Goal: Transaction & Acquisition: Purchase product/service

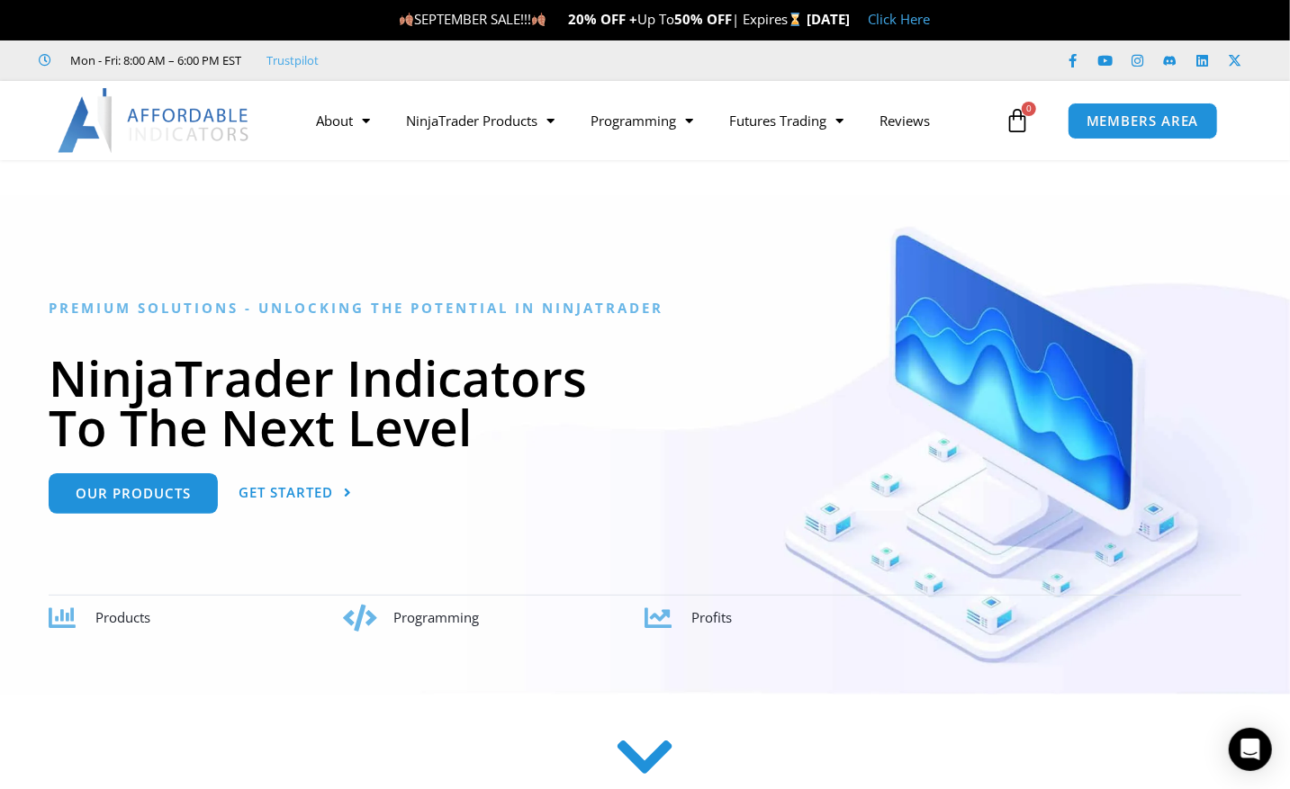
click at [930, 23] on link "Click Here" at bounding box center [899, 19] width 62 height 18
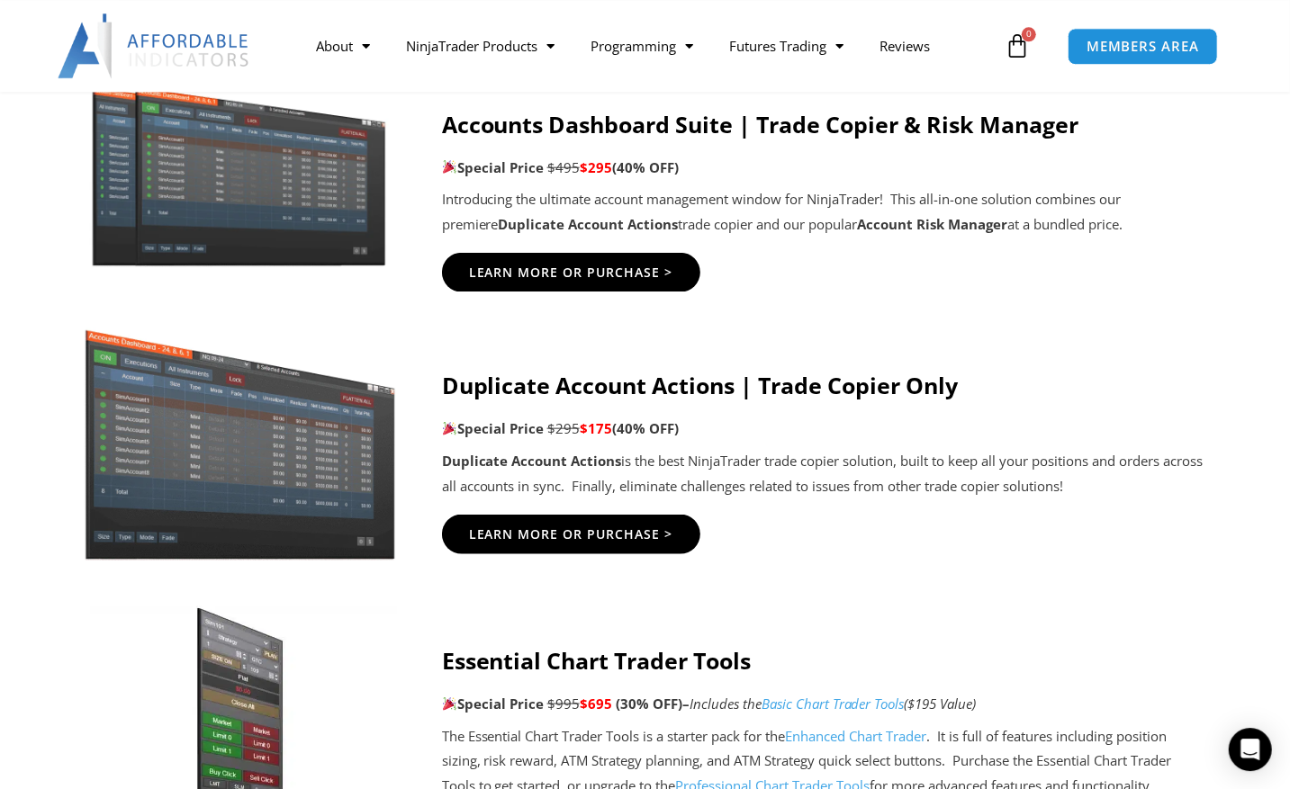
scroll to position [1030, 0]
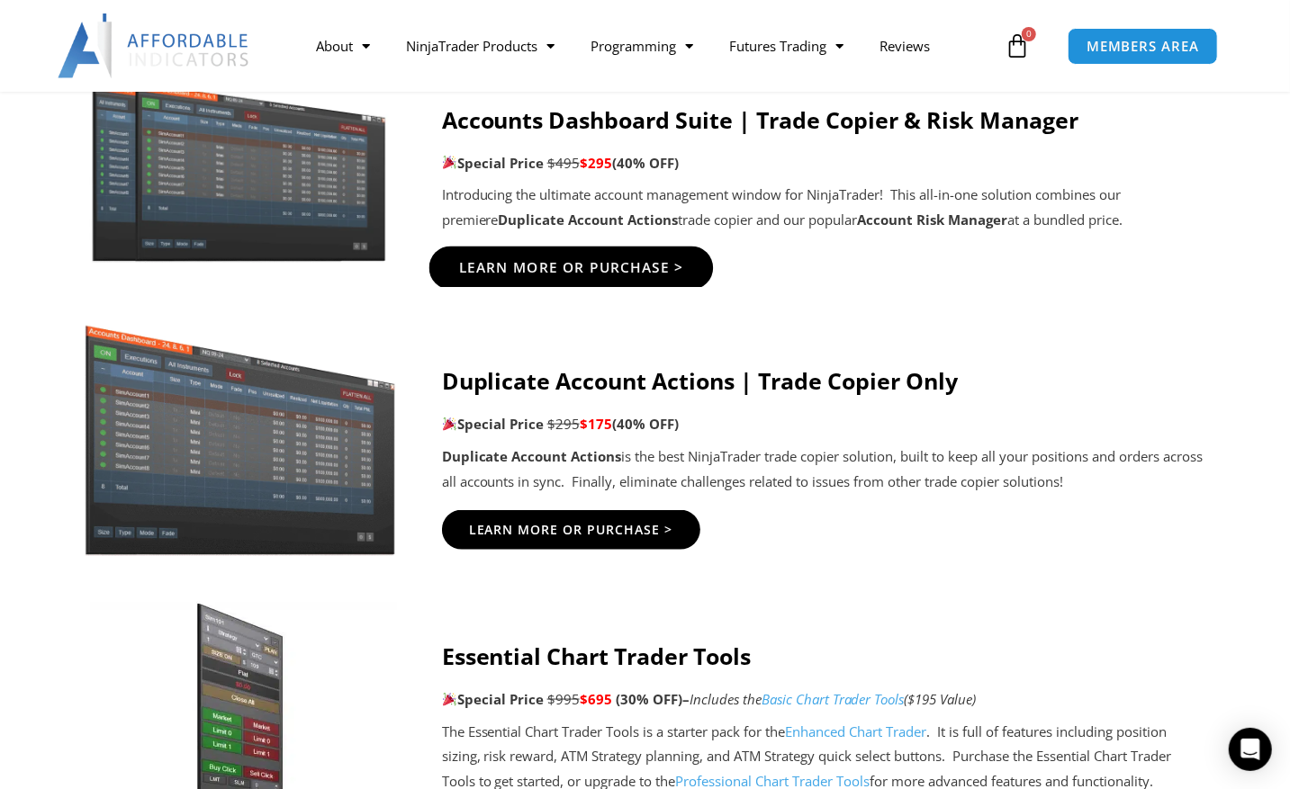
click at [617, 268] on span "Learn More Or Purchase >" at bounding box center [570, 269] width 225 height 14
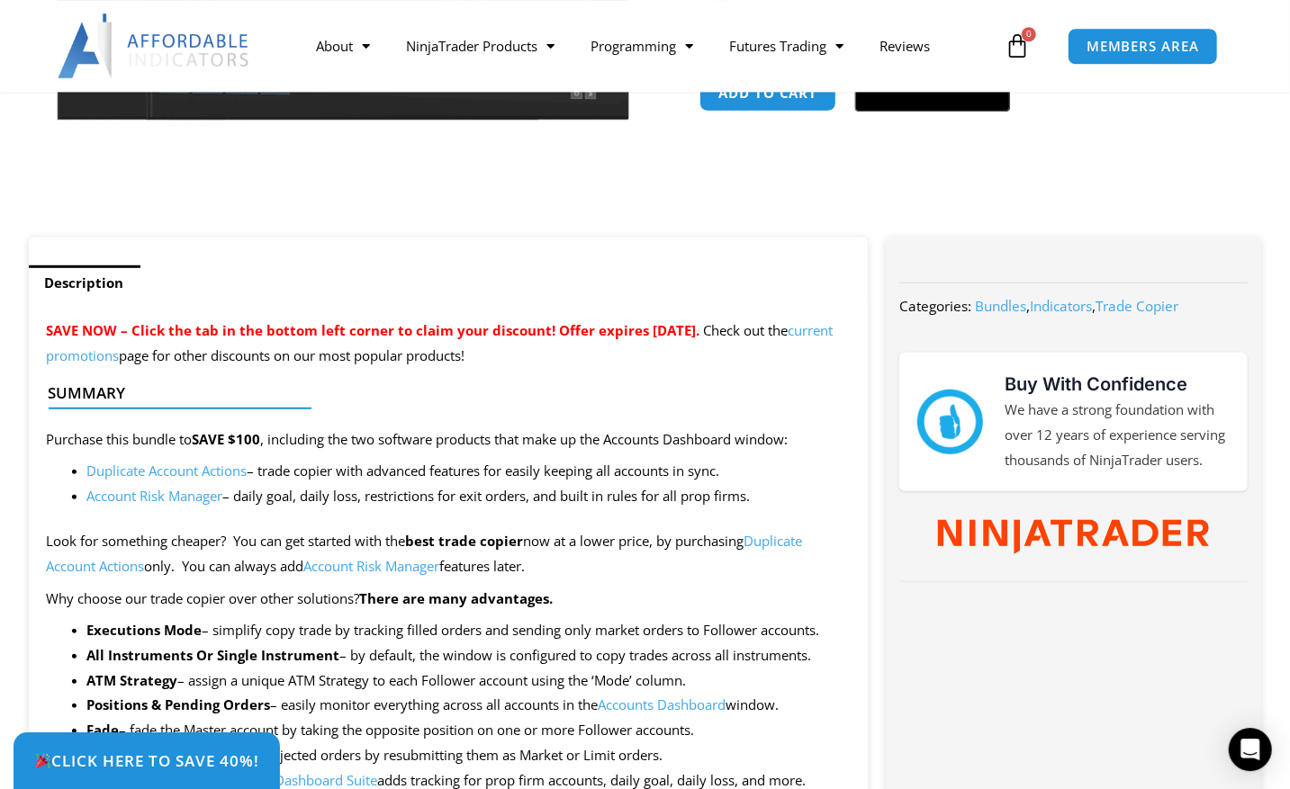
scroll to position [562, 0]
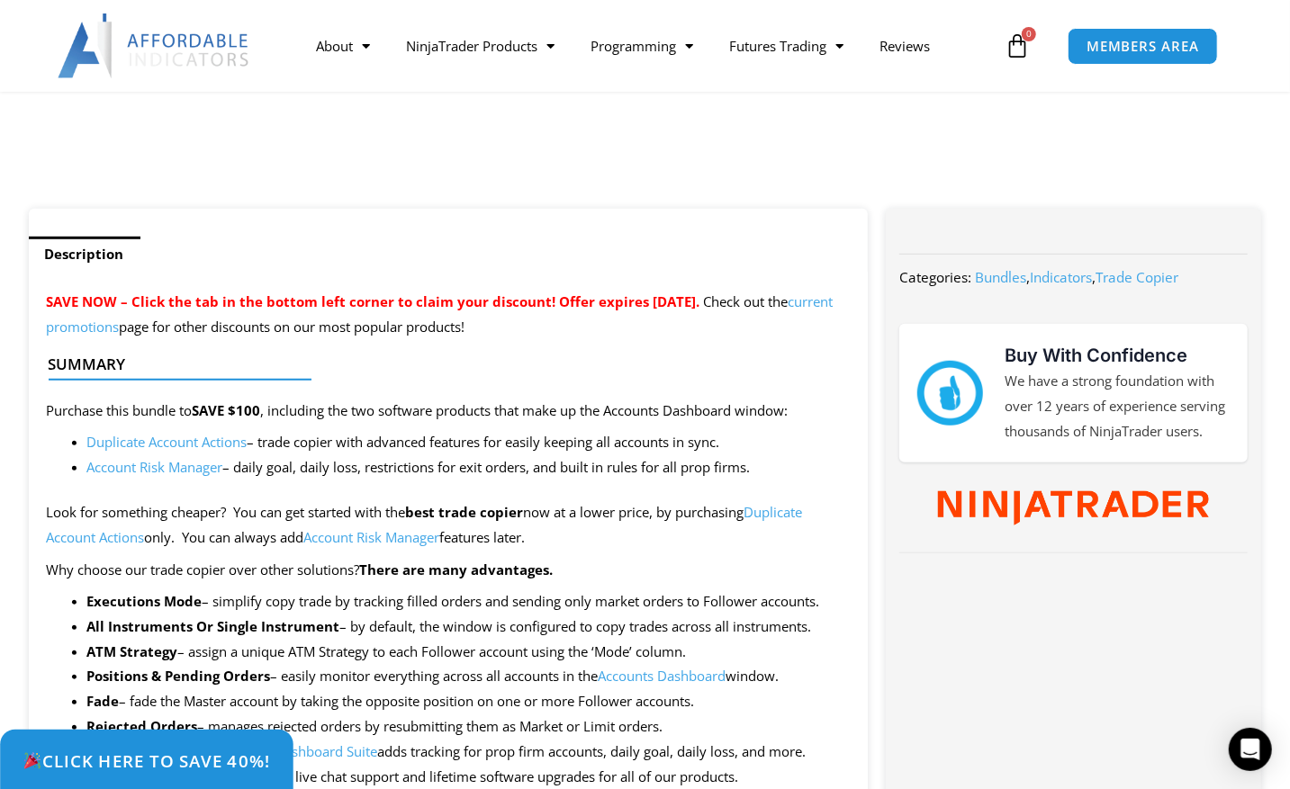
click at [191, 759] on span "Click Here to save 40%!" at bounding box center [147, 760] width 248 height 17
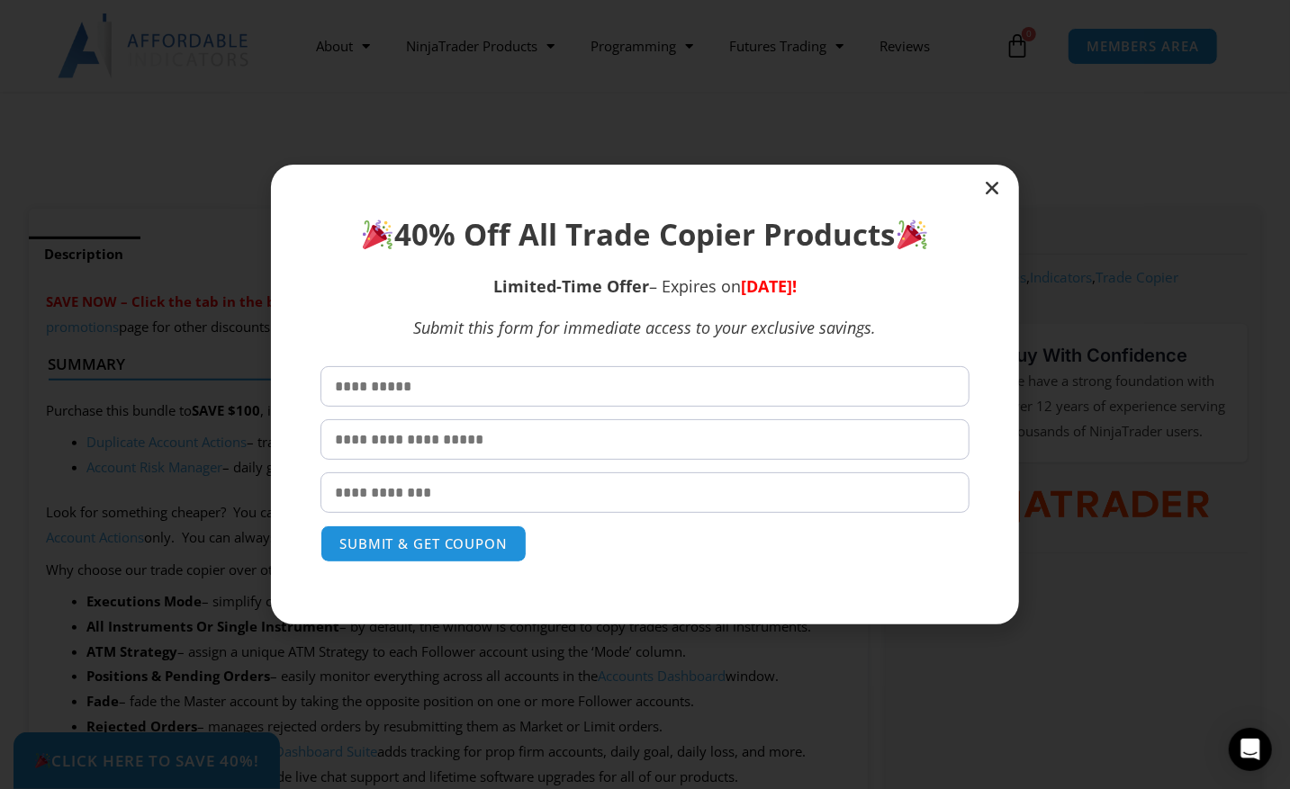
click at [480, 393] on input "text" at bounding box center [644, 386] width 649 height 41
type input "*****"
type input "********"
type input "**********"
click at [429, 544] on button "SUBMIT & GET COUPON" at bounding box center [423, 544] width 217 height 39
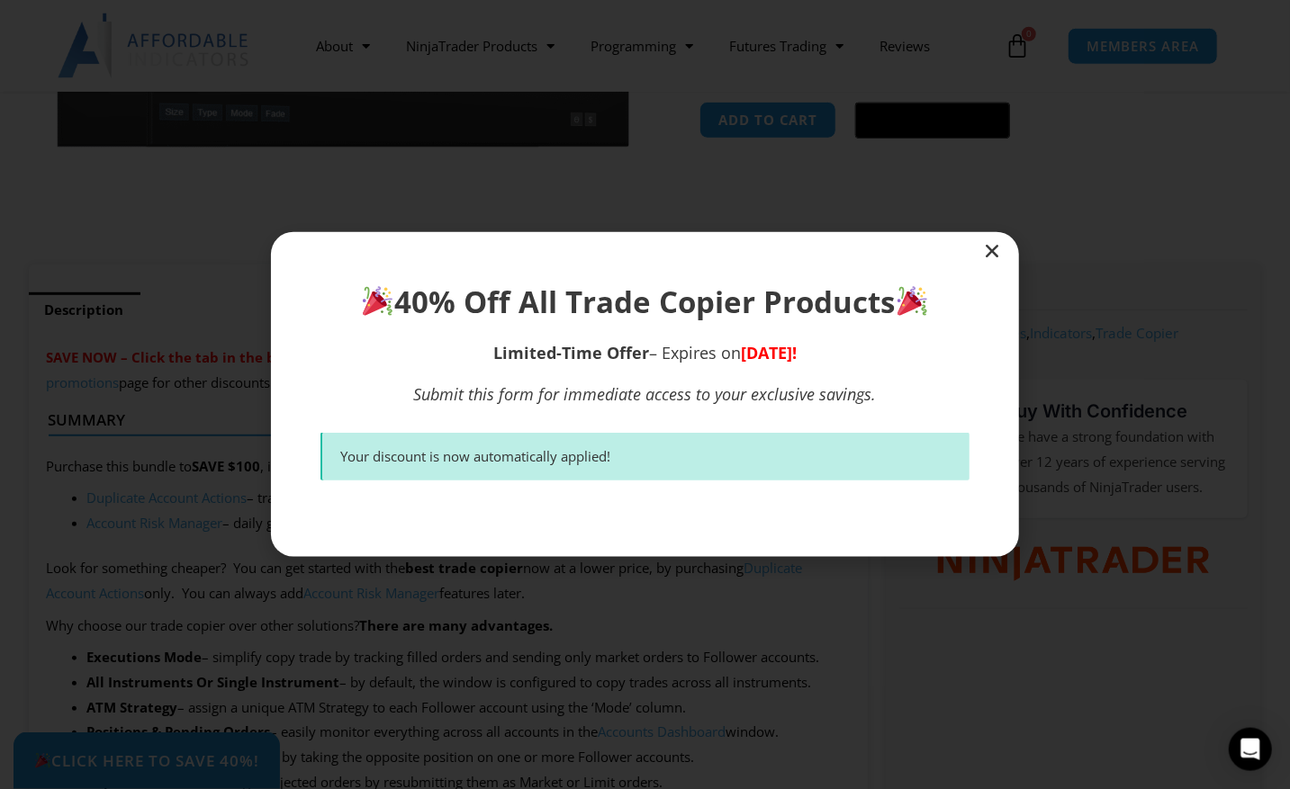
scroll to position [505, 0]
click at [988, 249] on icon "Close" at bounding box center [992, 251] width 18 height 18
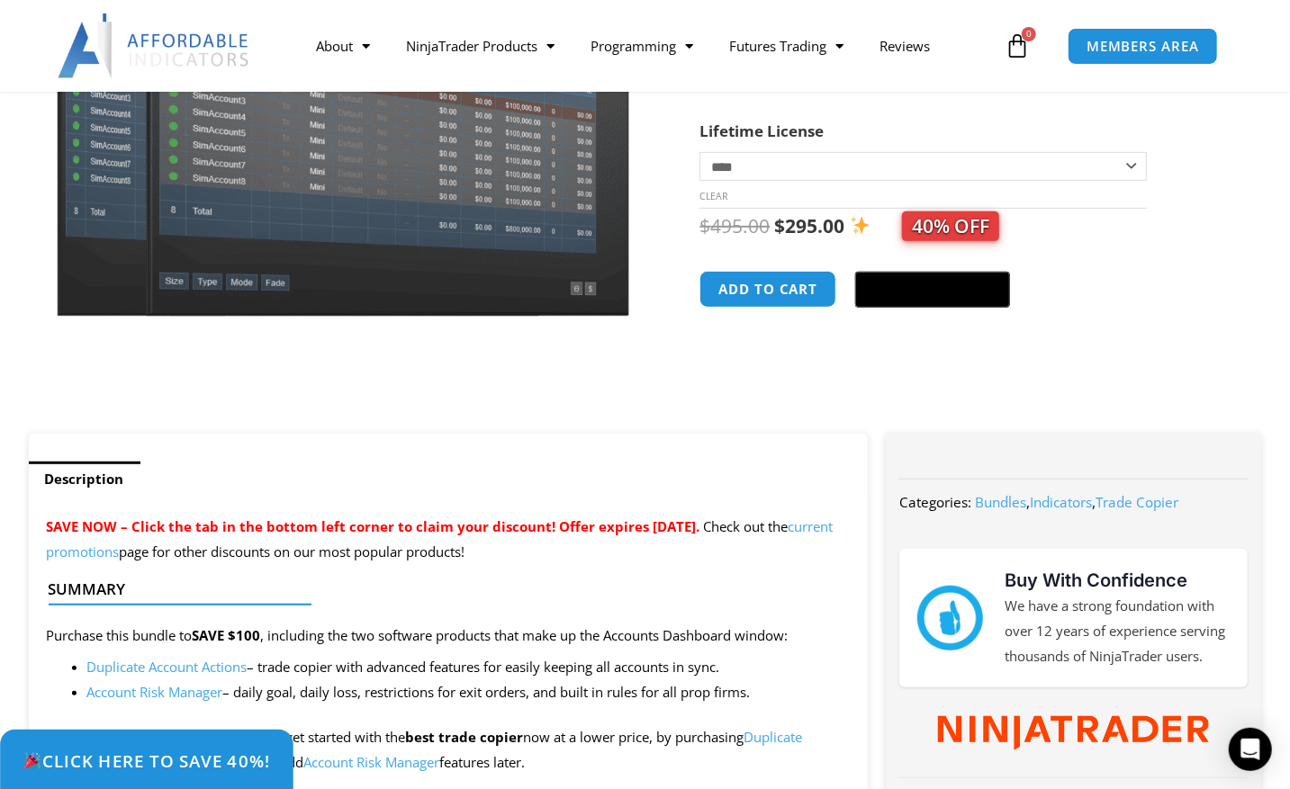
scroll to position [224, 0]
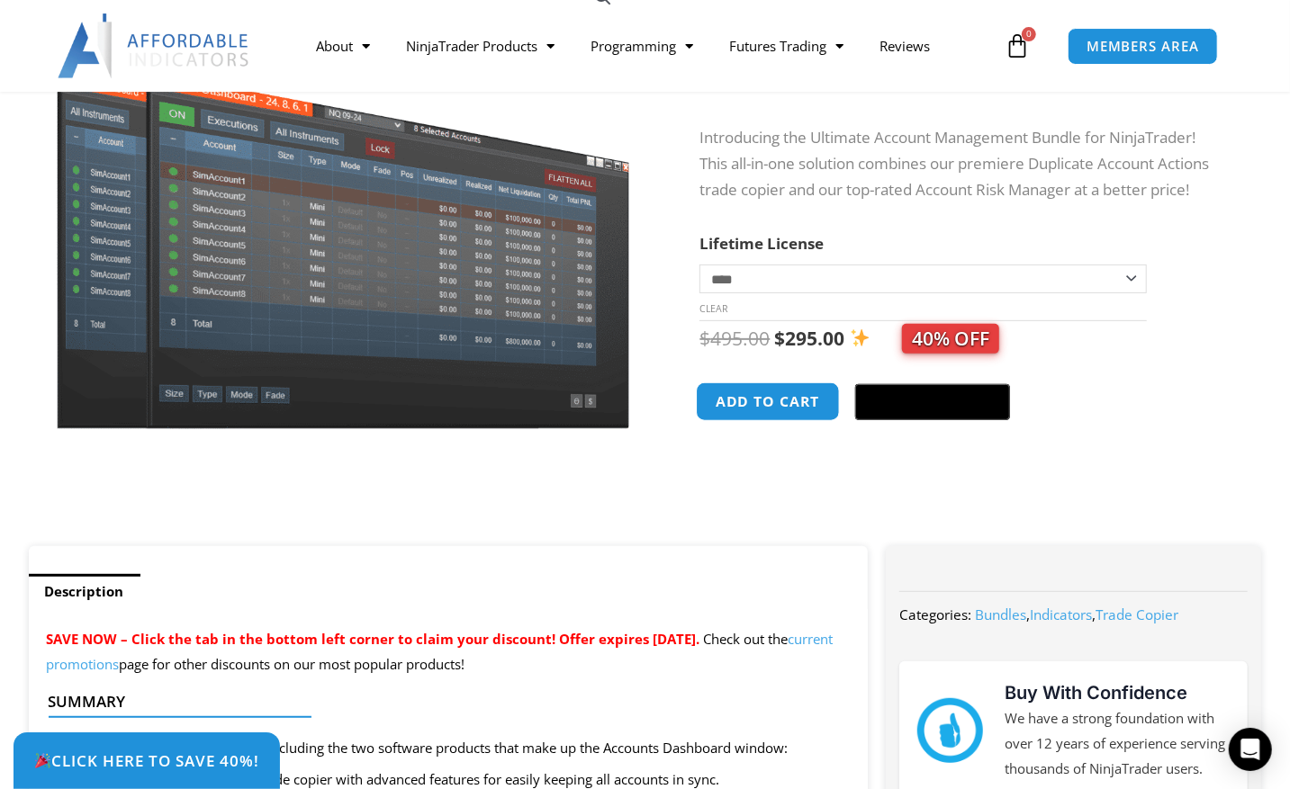
click at [785, 402] on button "Add to cart" at bounding box center [769, 402] width 144 height 39
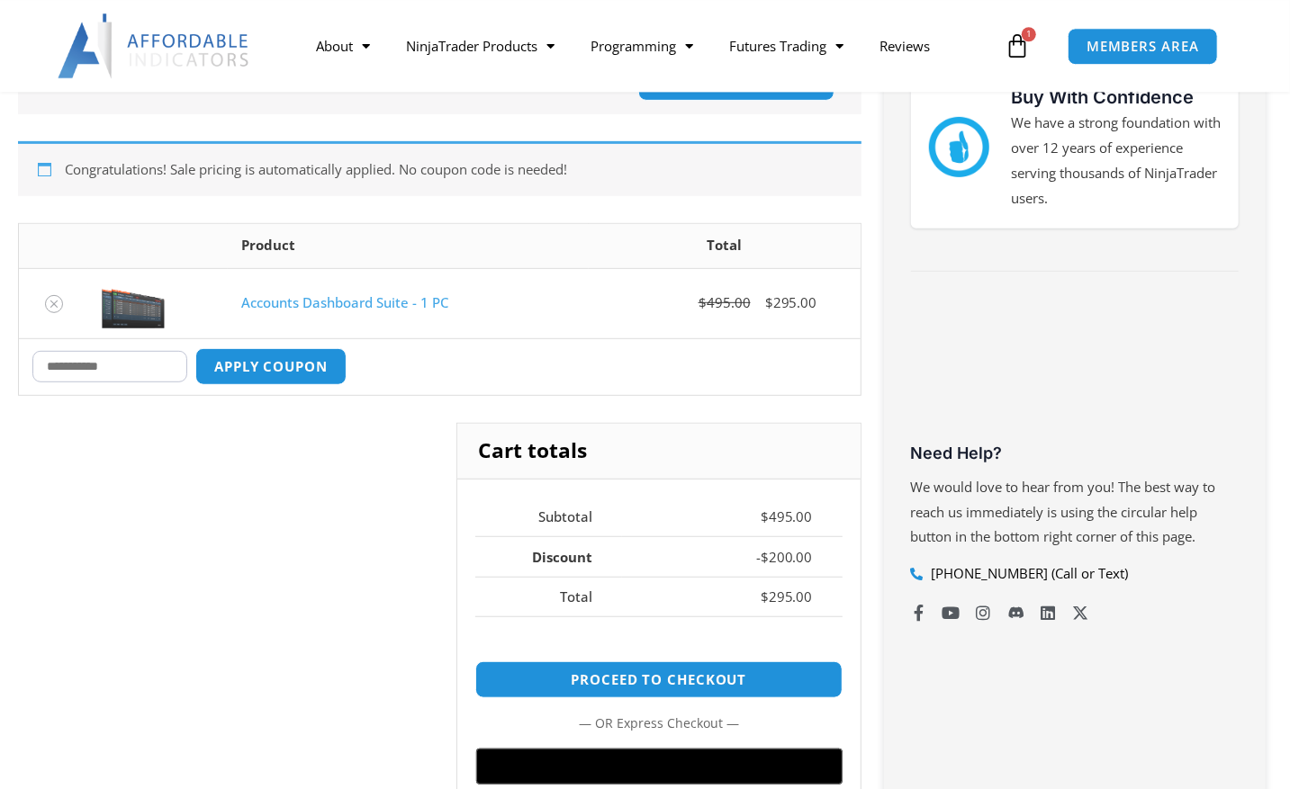
scroll to position [374, 0]
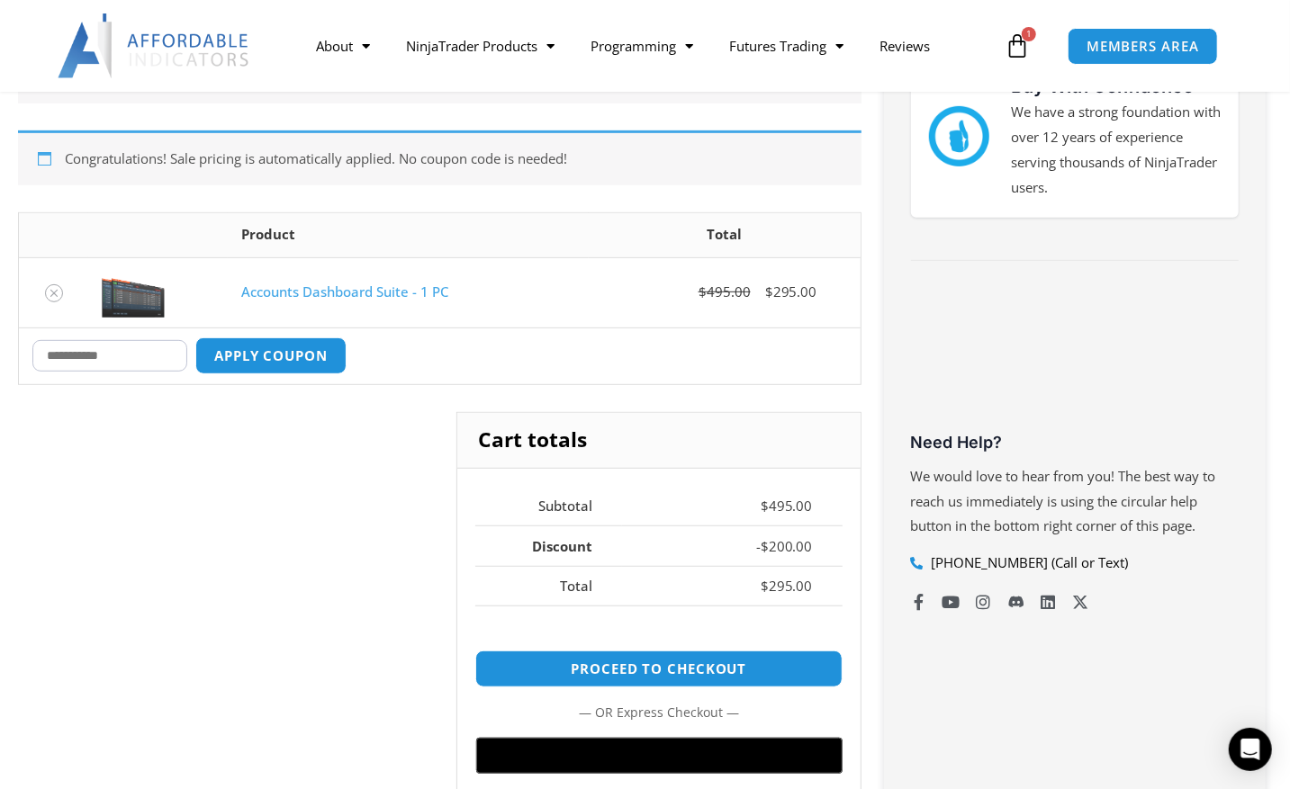
click at [296, 536] on div "Cart totals Subtotal $ 495.00 Discount - $ 200.00 Total $ 295.00 Proceed to che…" at bounding box center [439, 618] width 843 height 412
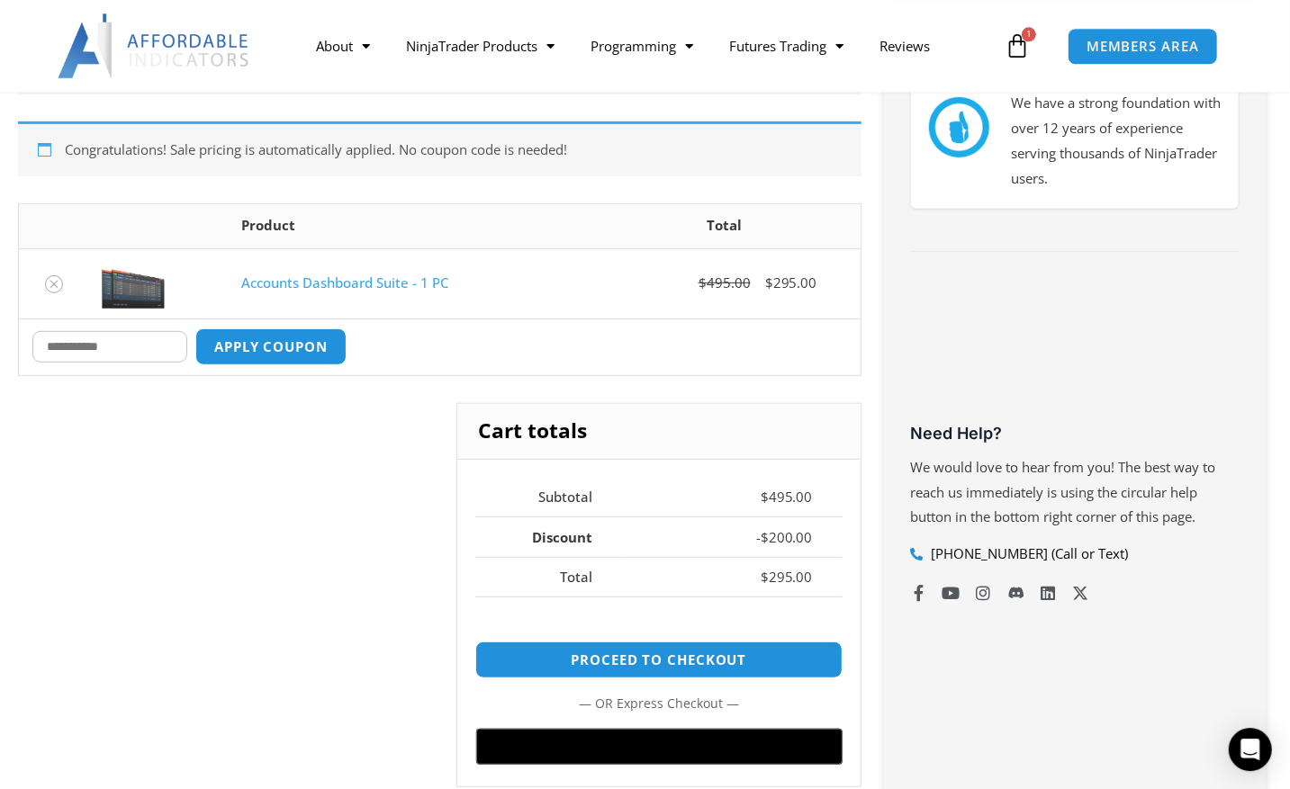
scroll to position [468, 0]
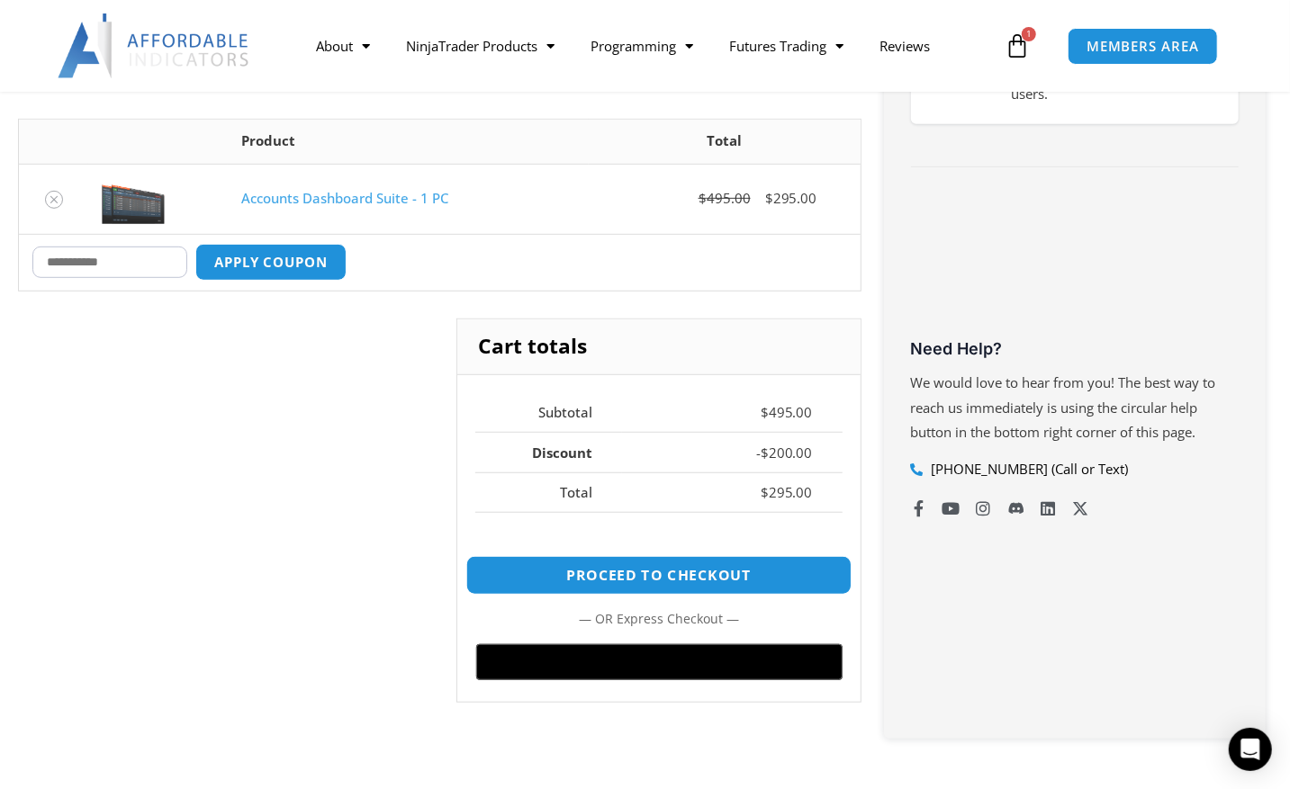
click at [606, 572] on link "Proceed to checkout" at bounding box center [658, 575] width 385 height 39
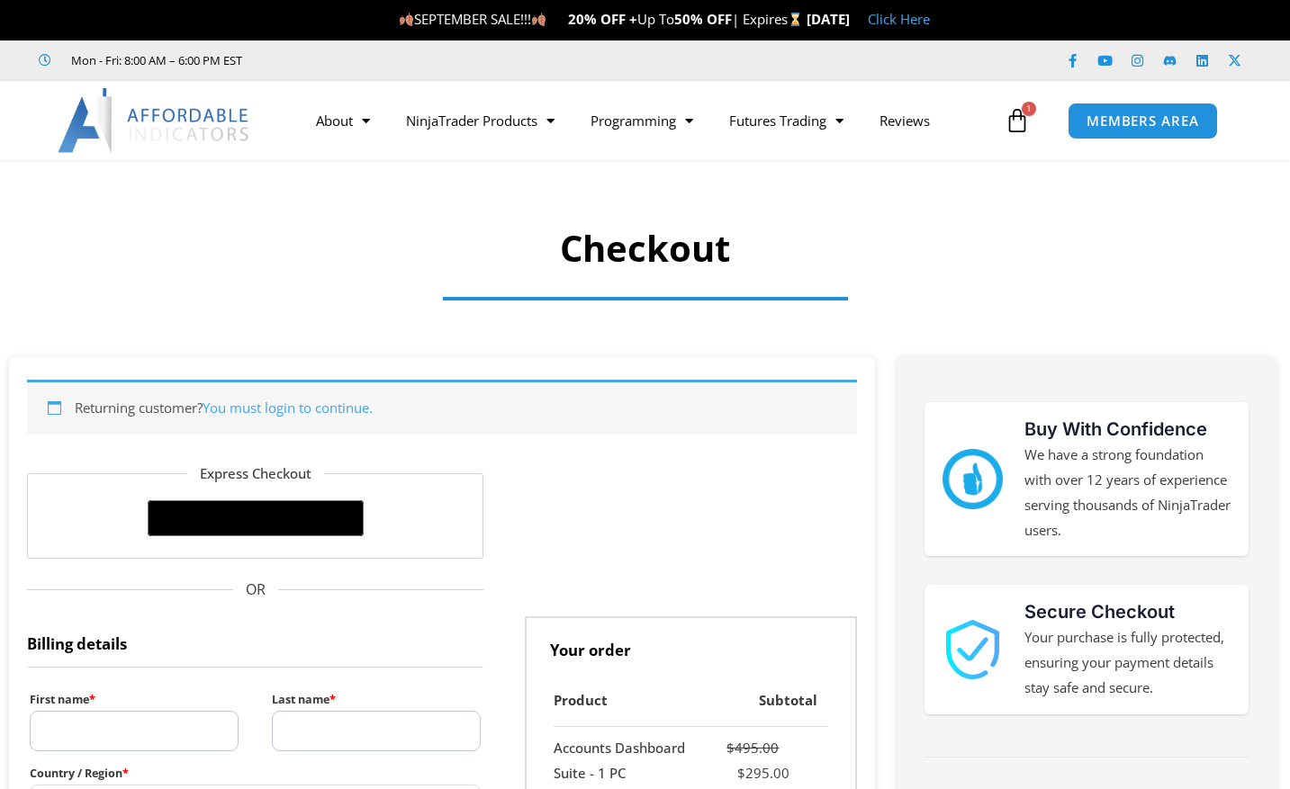
select select "**"
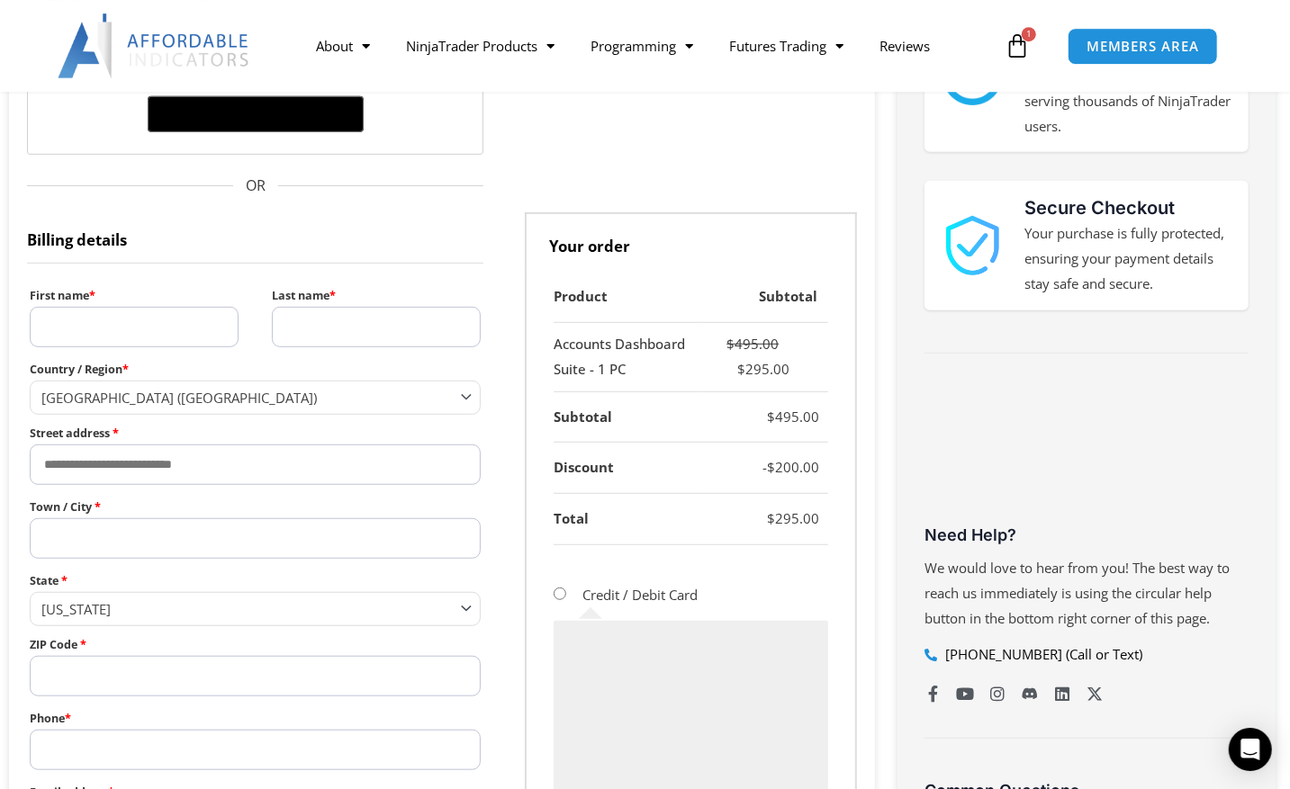
scroll to position [374, 0]
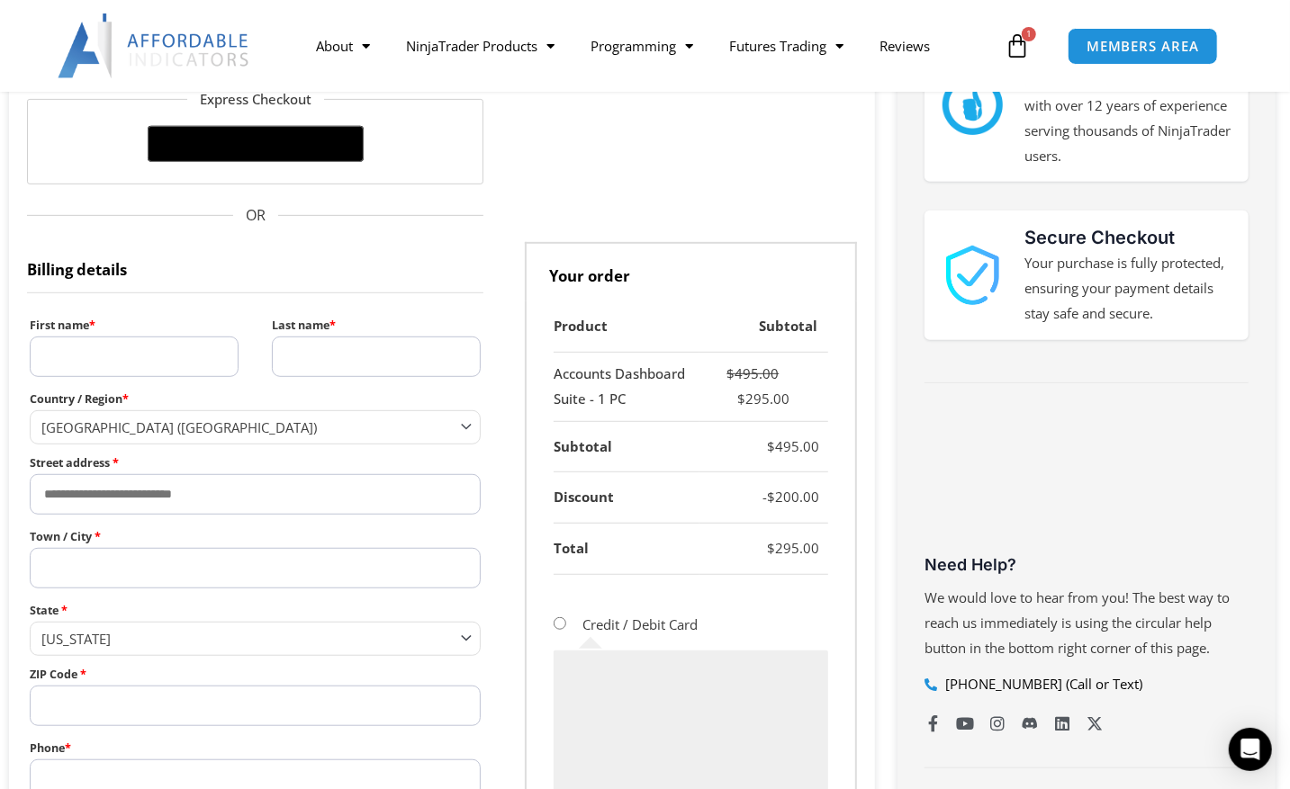
click at [118, 361] on input "First name *" at bounding box center [134, 357] width 209 height 41
type input "*****"
type input "********"
type input "**********"
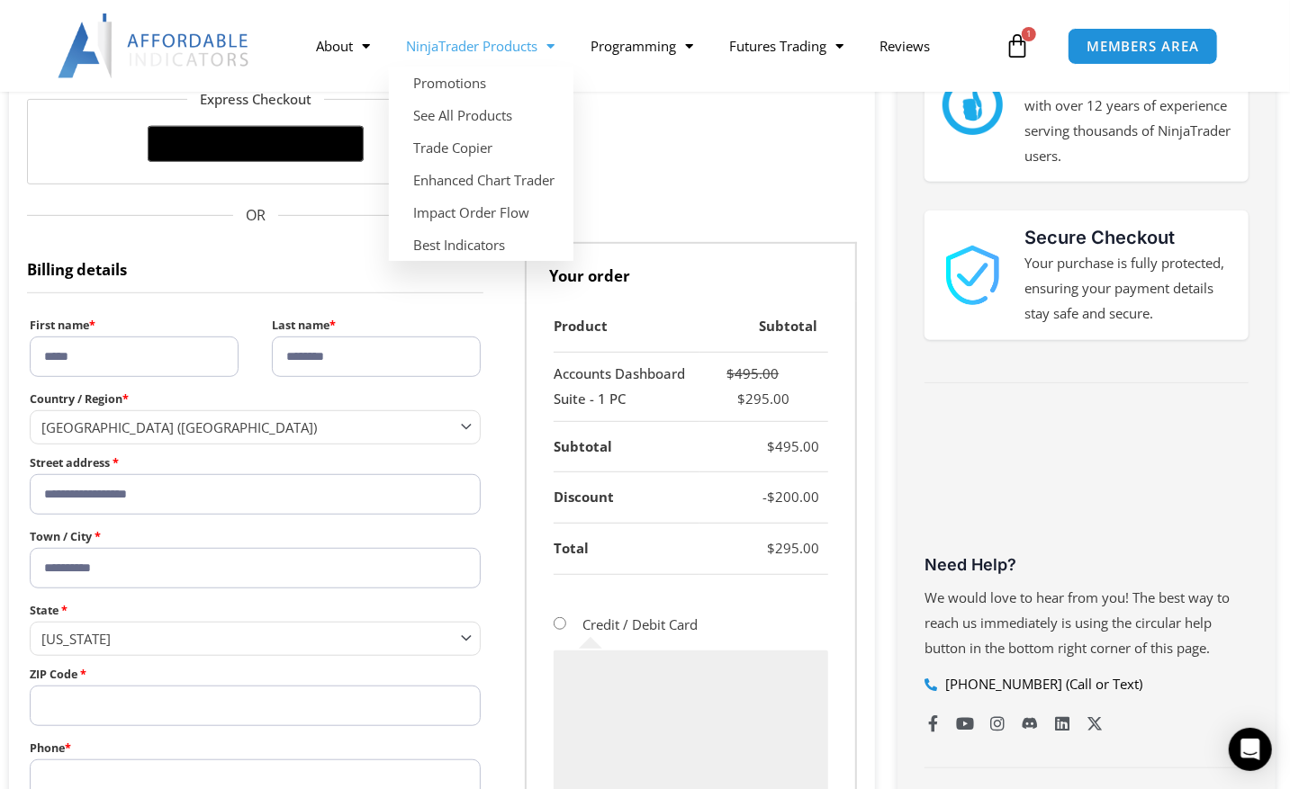
click at [543, 51] on span "Menu" at bounding box center [546, 47] width 17 height 32
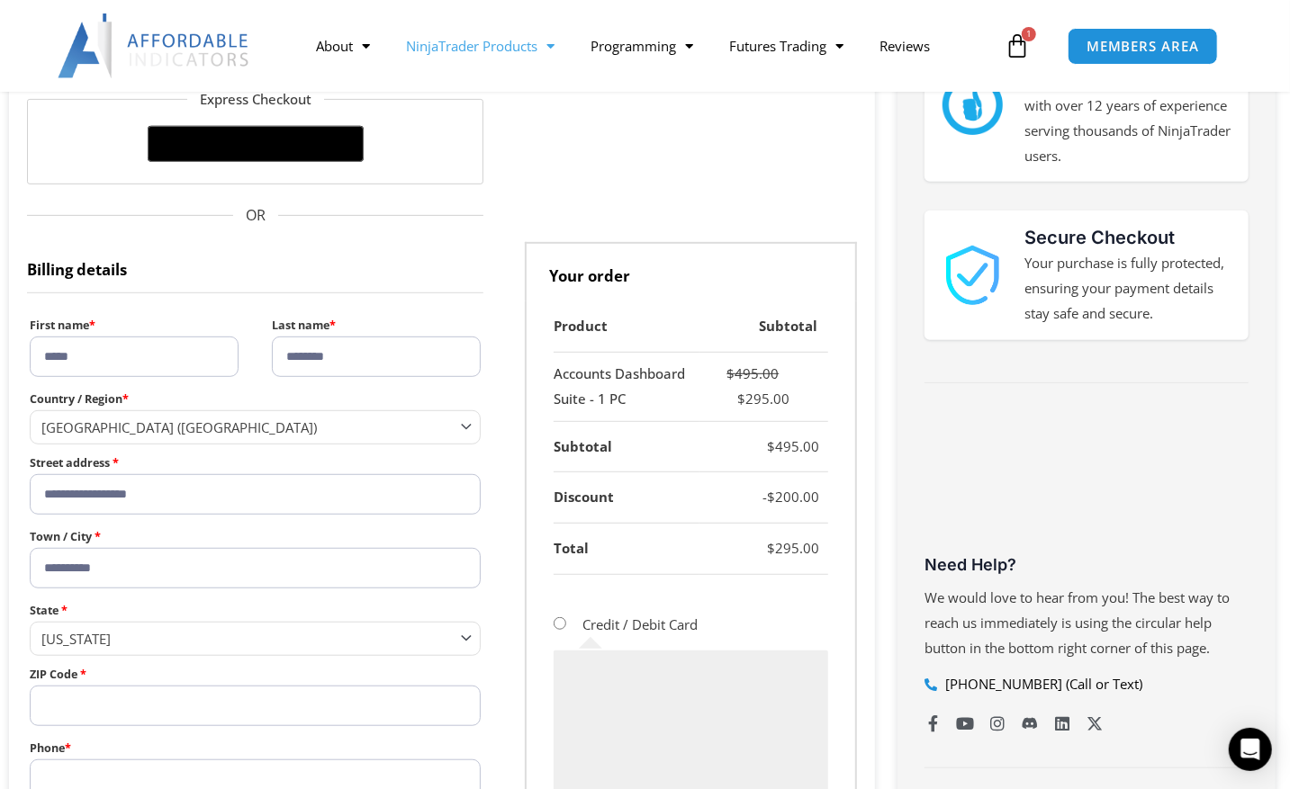
click at [548, 44] on span "Menu" at bounding box center [546, 47] width 17 height 32
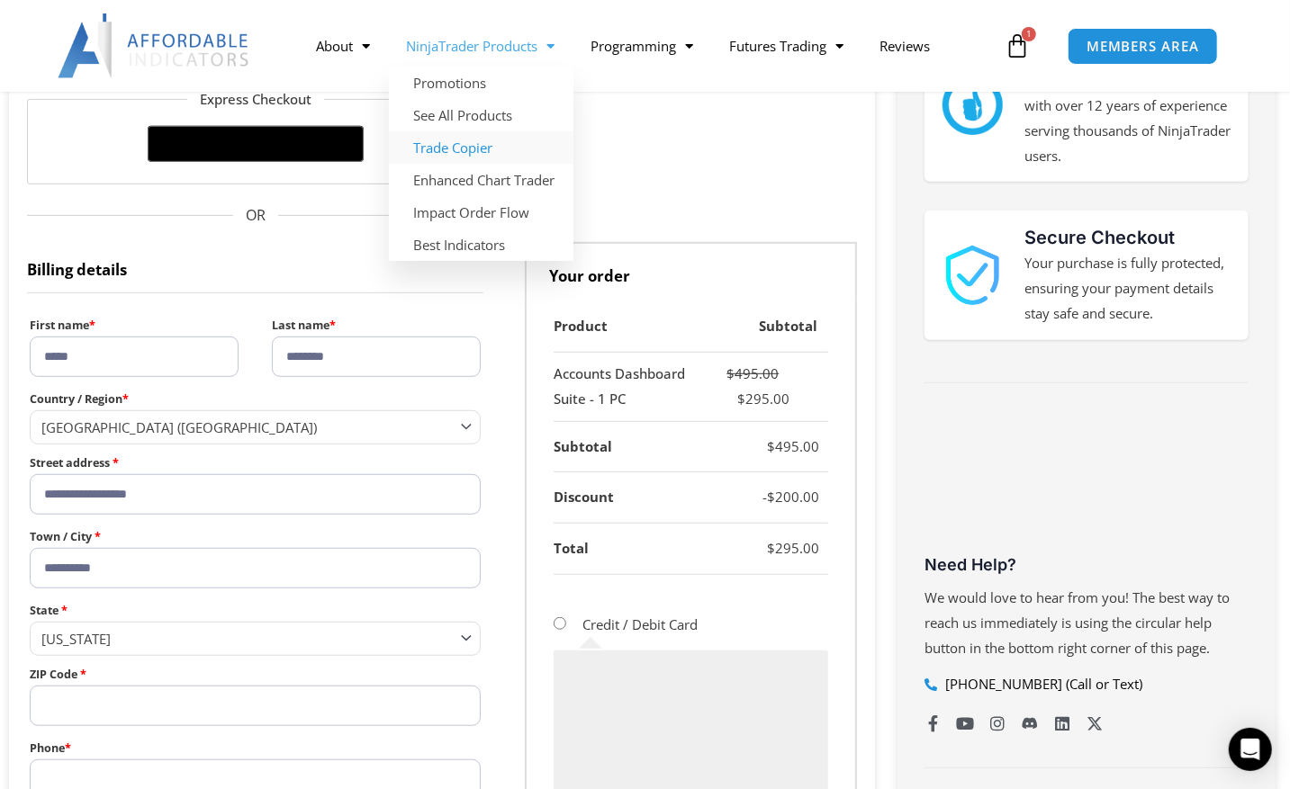
click at [474, 150] on link "Trade Copier" at bounding box center [481, 147] width 185 height 32
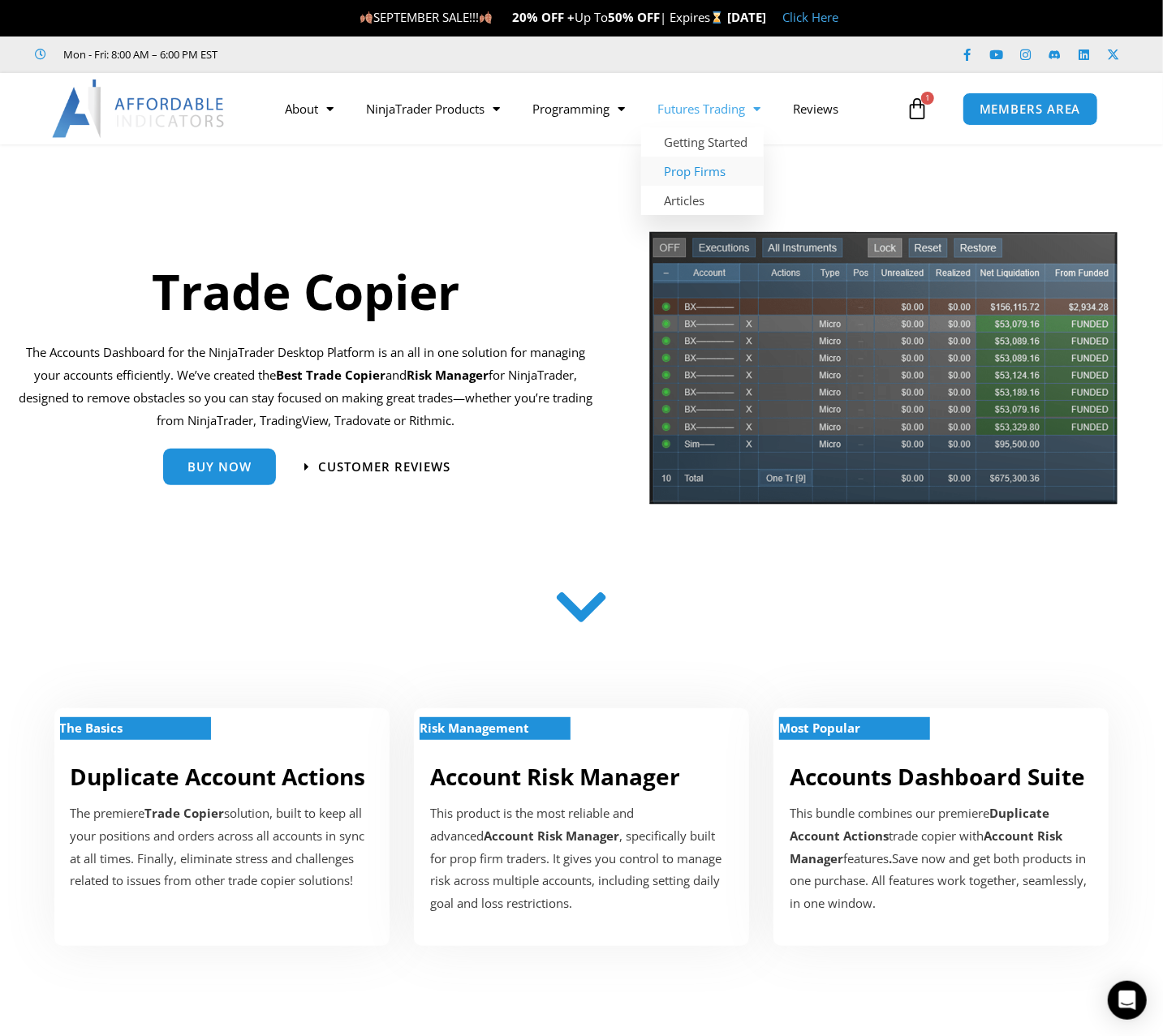
click at [697, 173] on link "Prop Firms" at bounding box center [702, 171] width 123 height 29
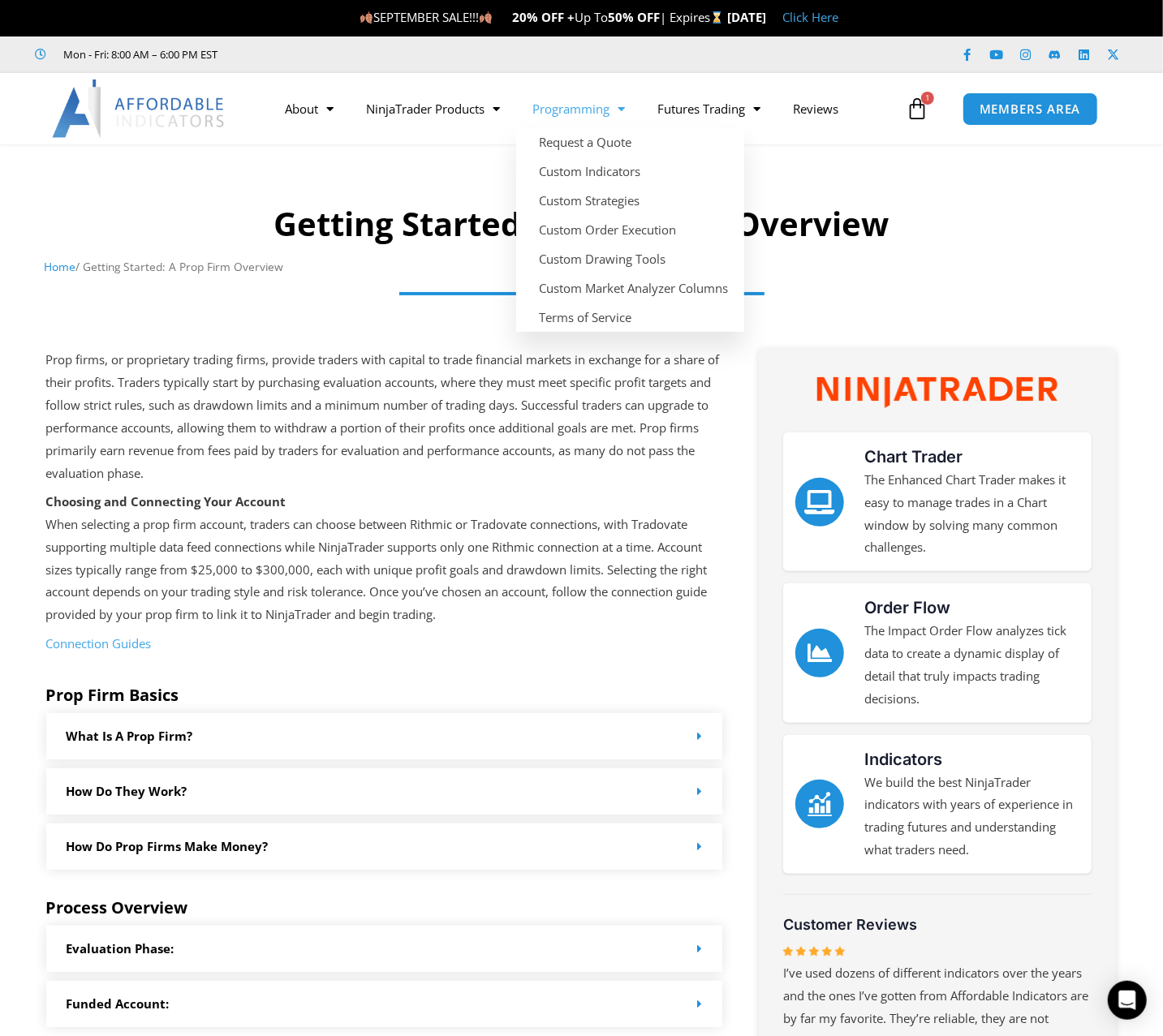
click at [577, 108] on link "Programming" at bounding box center [578, 108] width 125 height 37
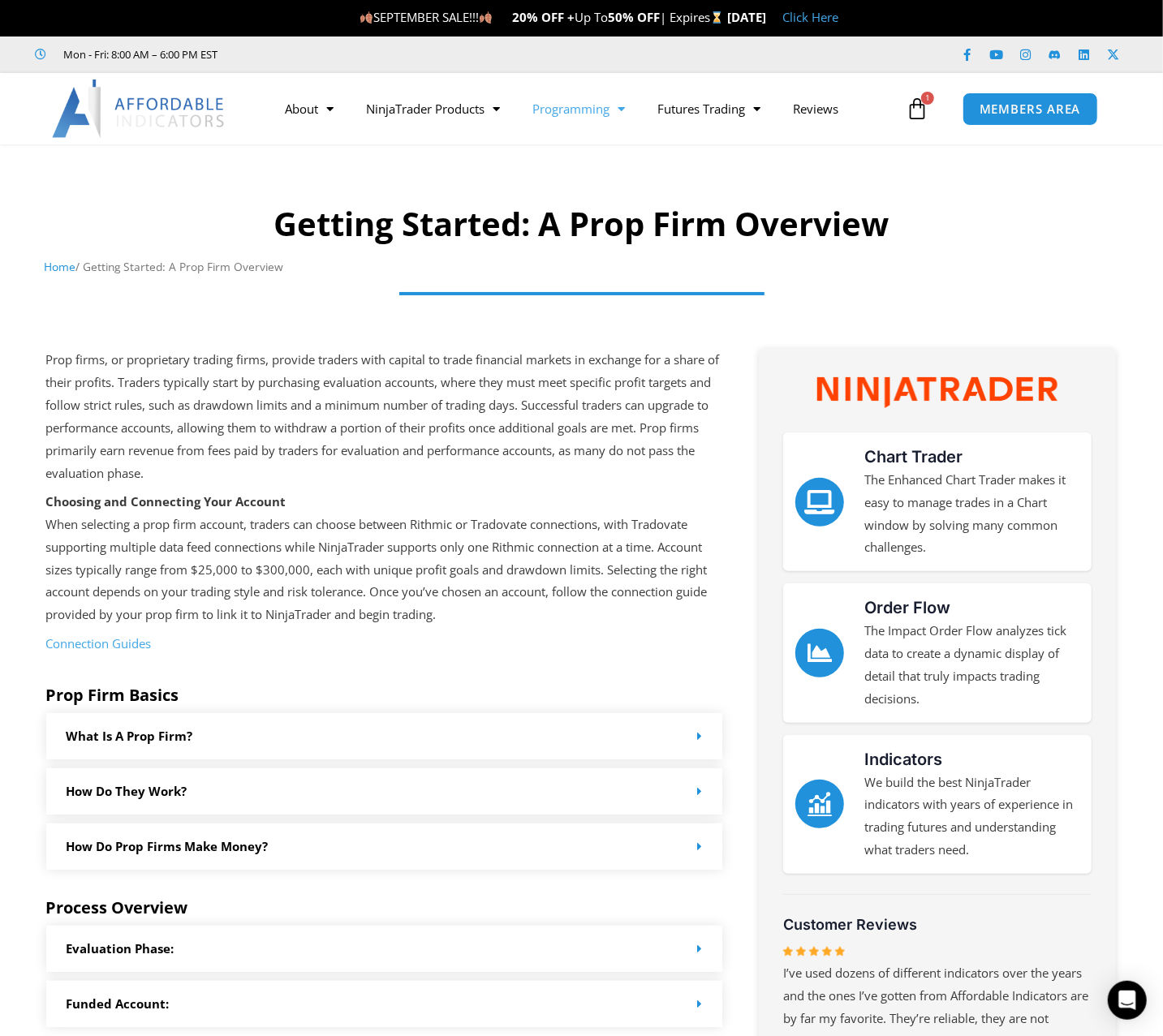
click at [577, 108] on link "Programming" at bounding box center [578, 108] width 125 height 37
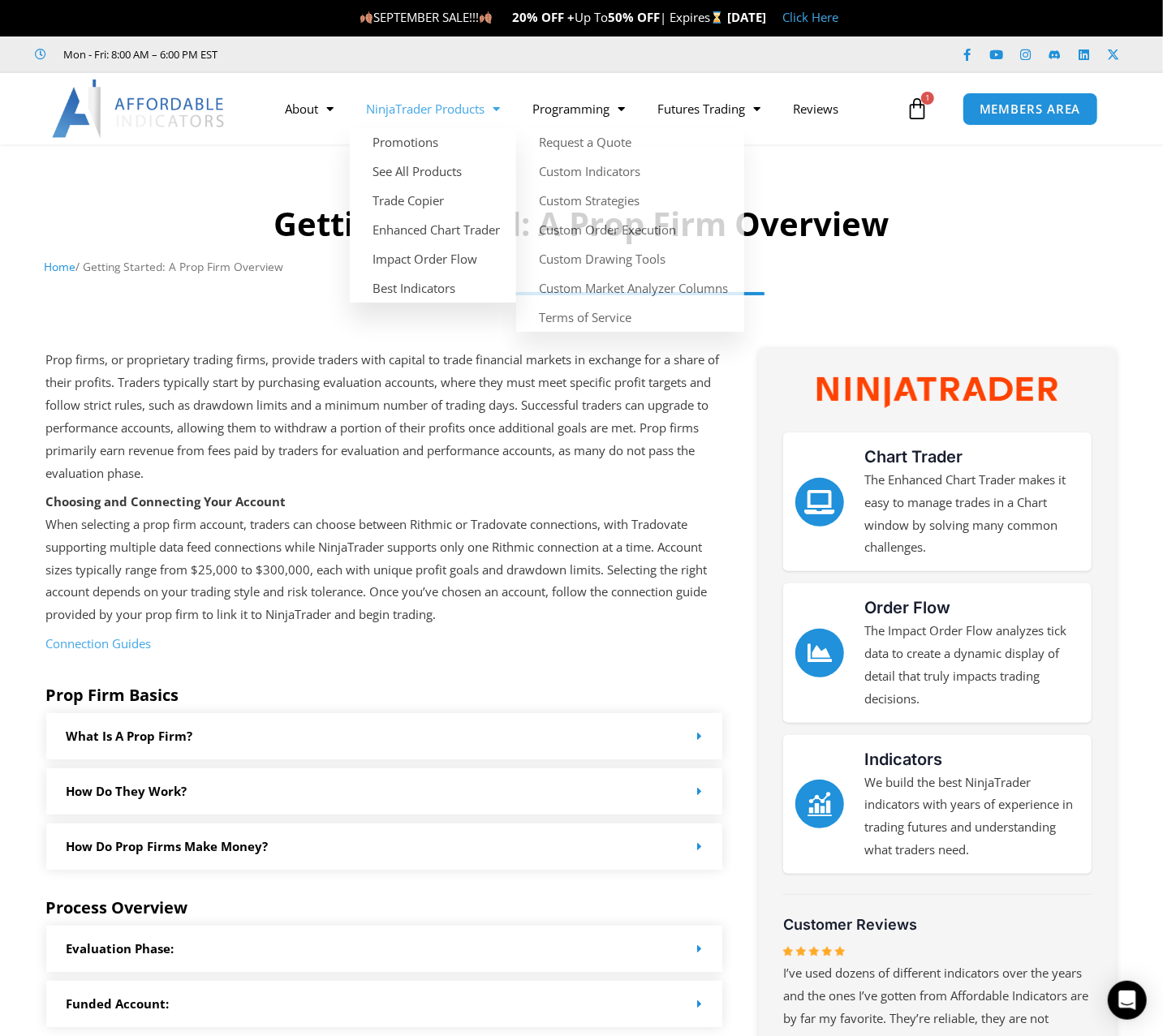
click at [487, 104] on link "NinjaTrader Products" at bounding box center [433, 108] width 167 height 37
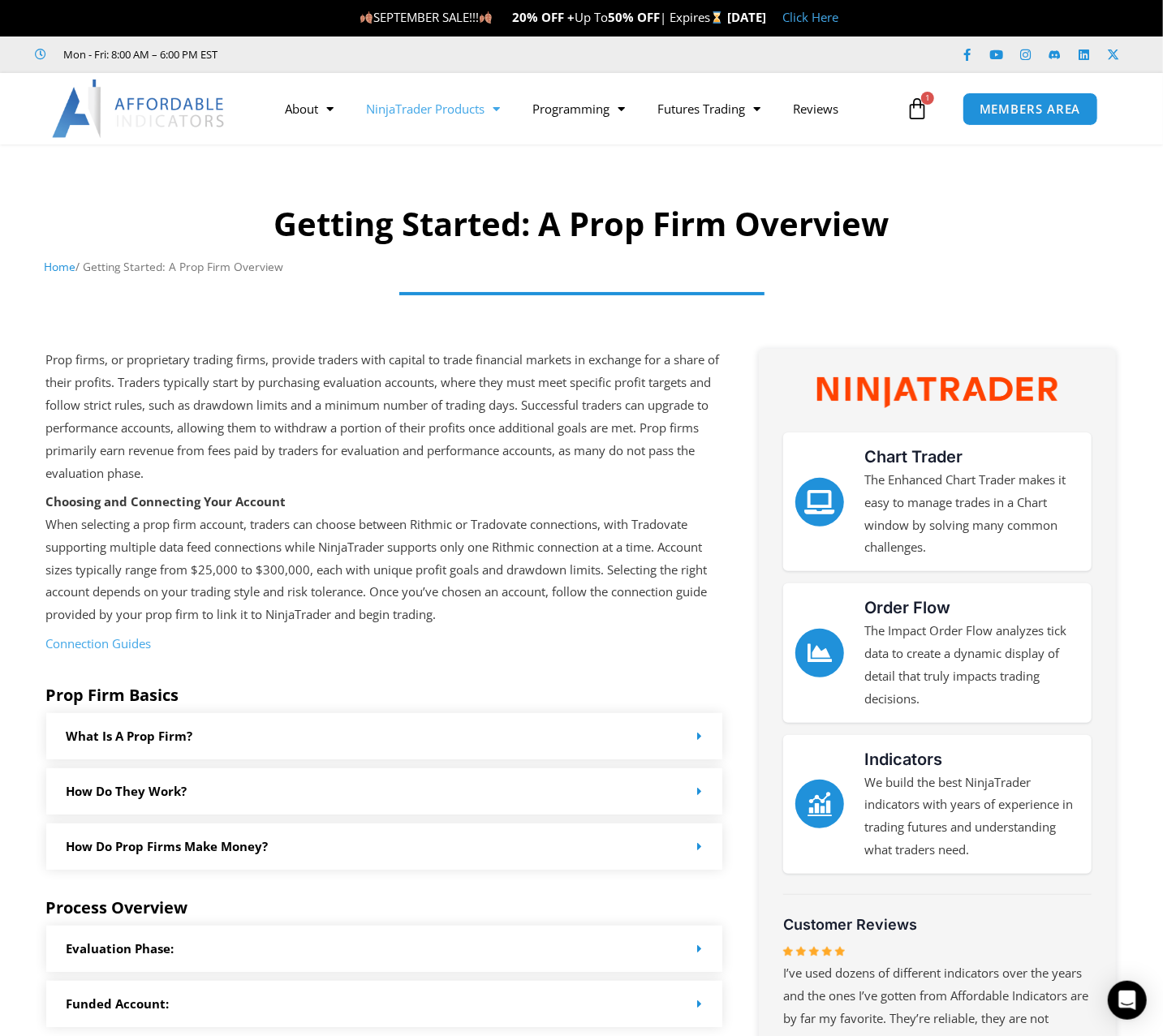
click at [487, 104] on link "NinjaTrader Products" at bounding box center [433, 108] width 167 height 37
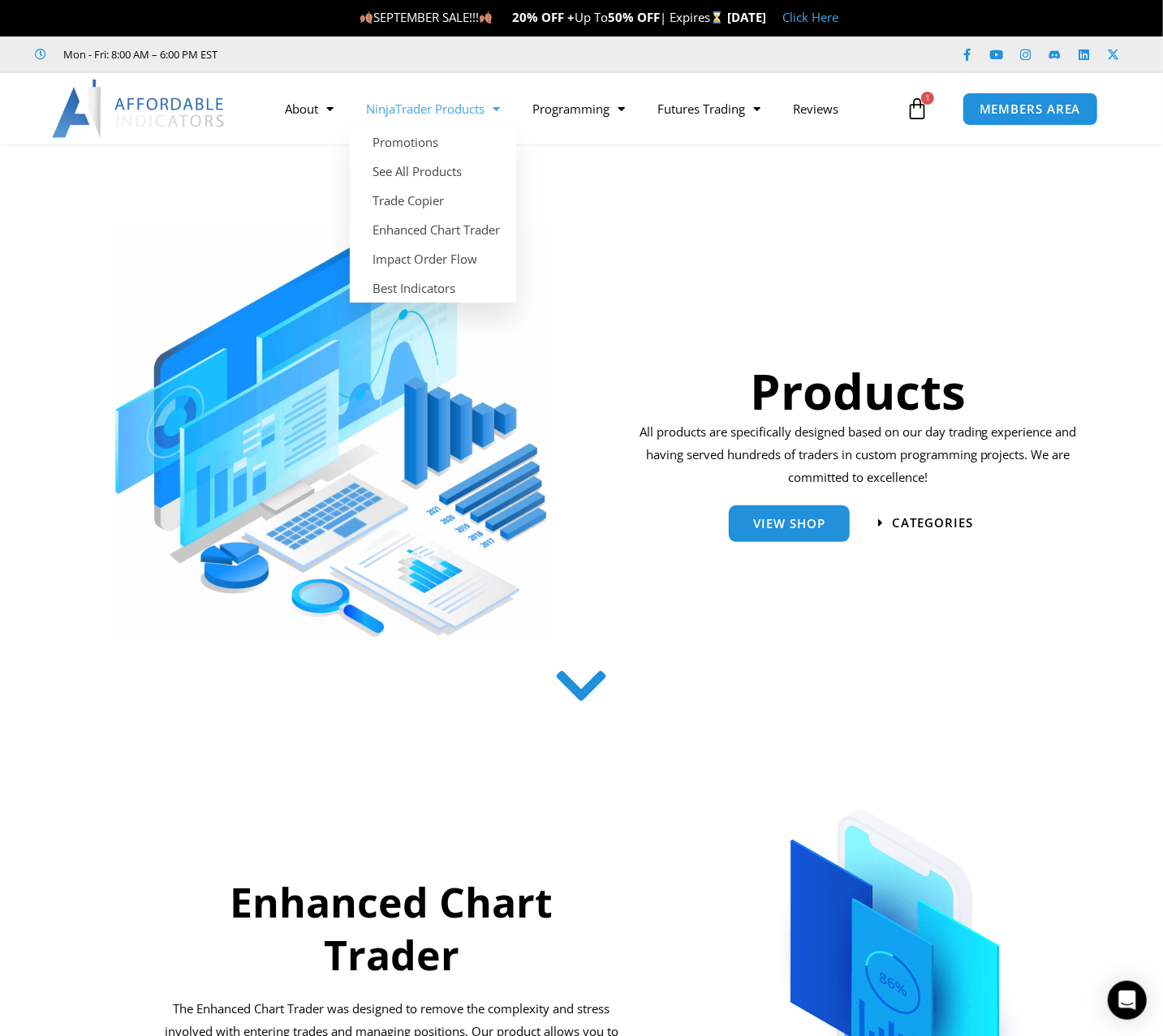
click at [466, 115] on link "NinjaTrader Products" at bounding box center [433, 108] width 167 height 37
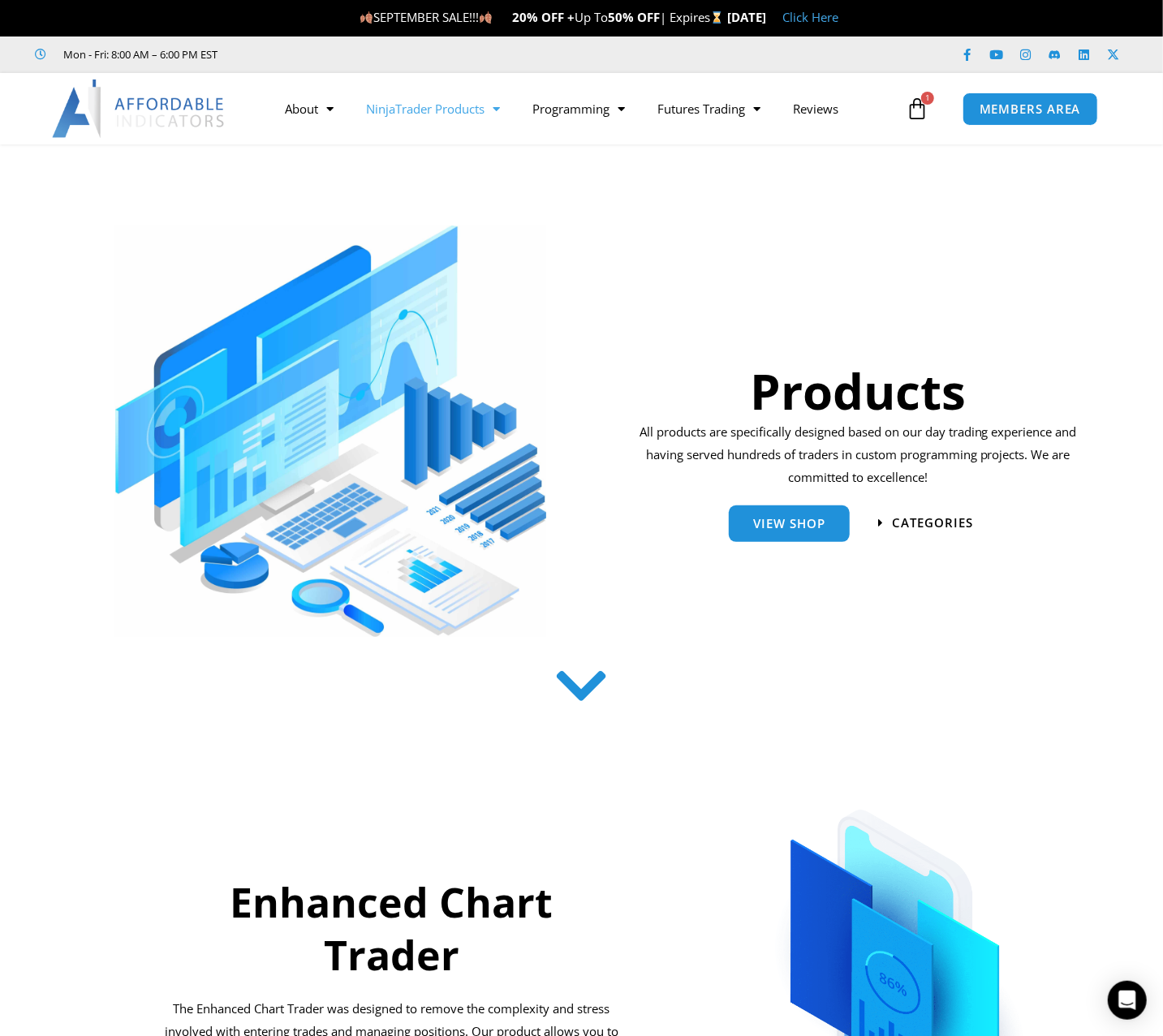
click at [466, 115] on link "NinjaTrader Products" at bounding box center [433, 108] width 167 height 37
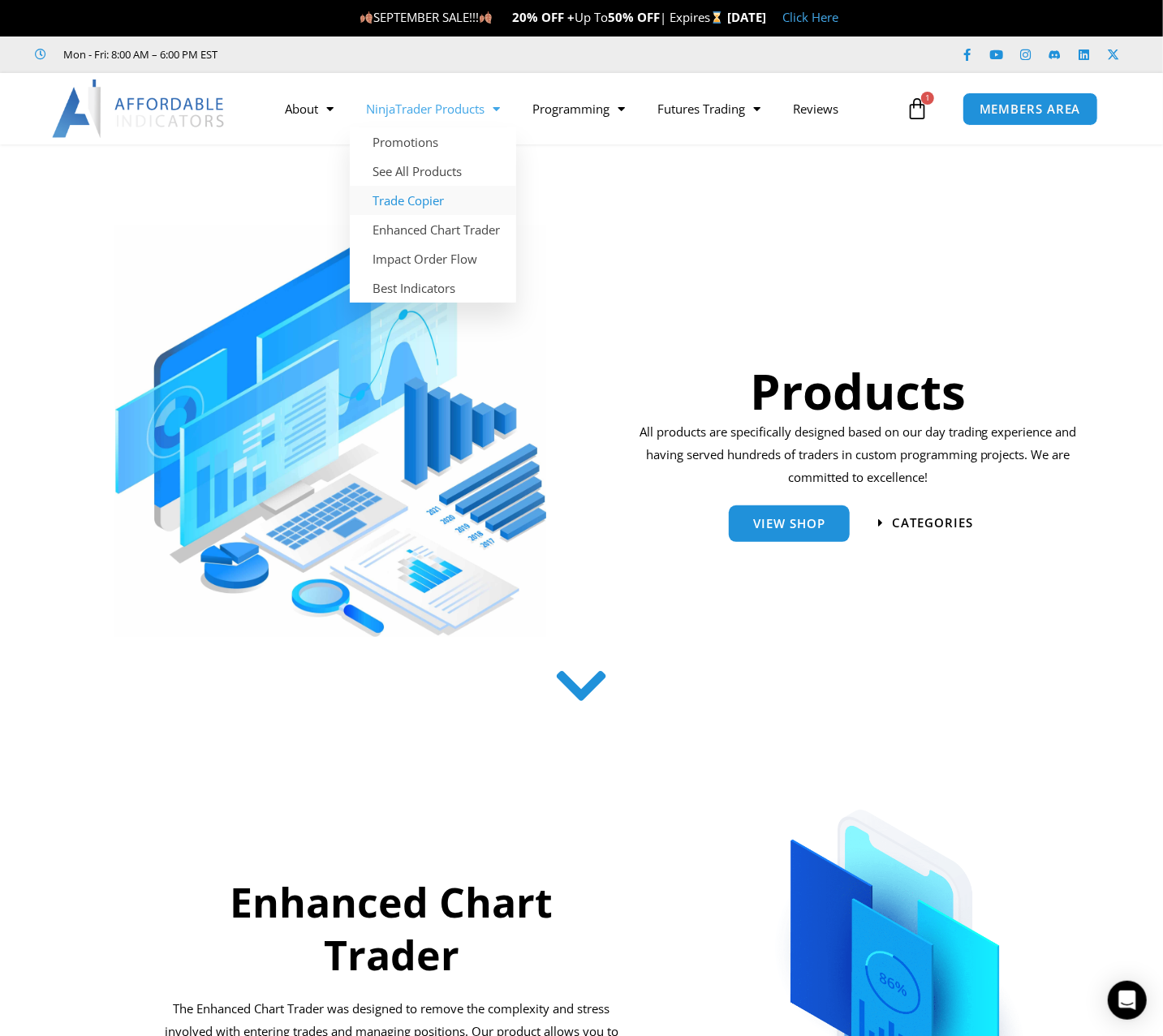
click at [419, 200] on link "Trade Copier" at bounding box center [433, 200] width 167 height 29
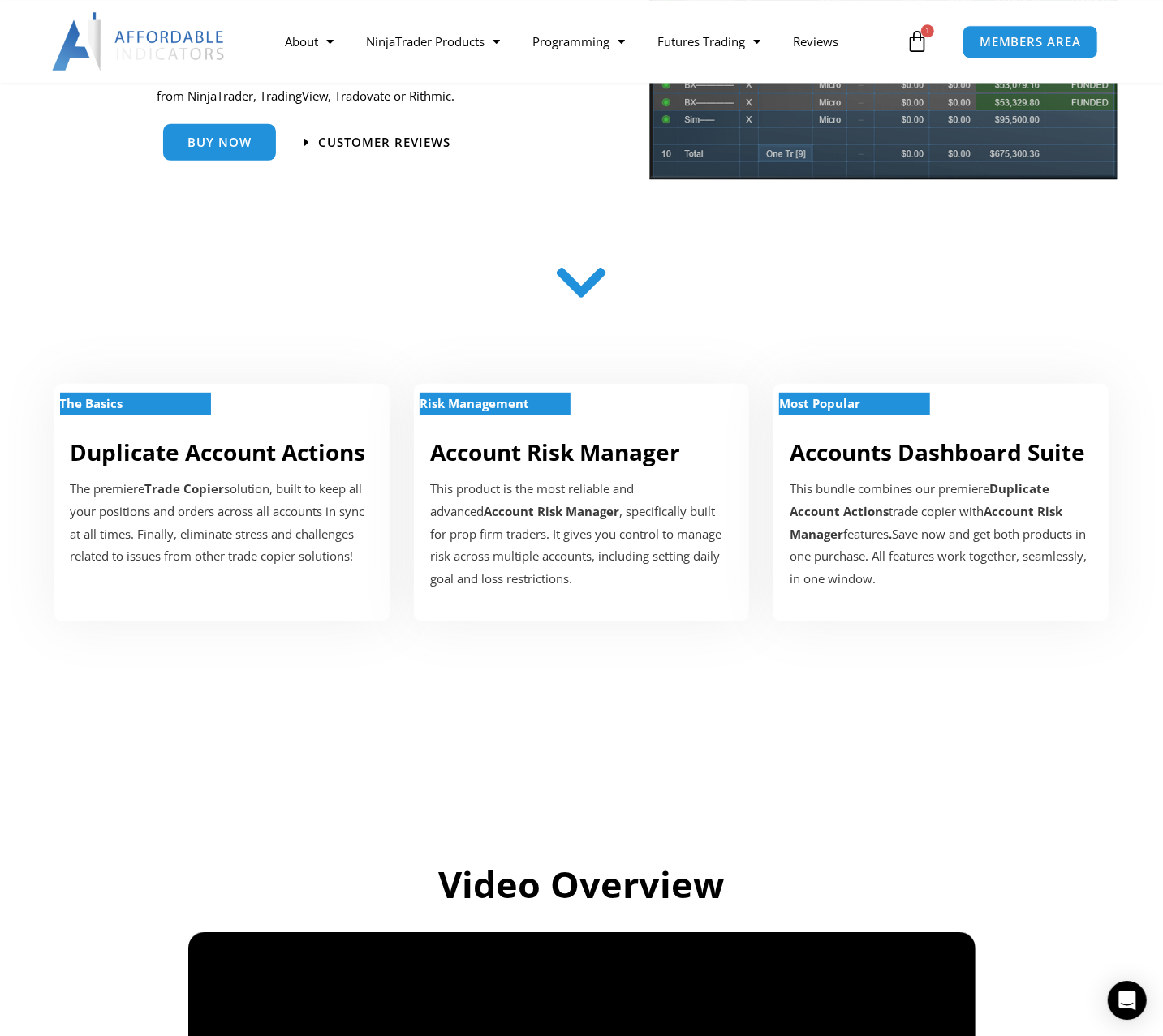
scroll to position [337, 0]
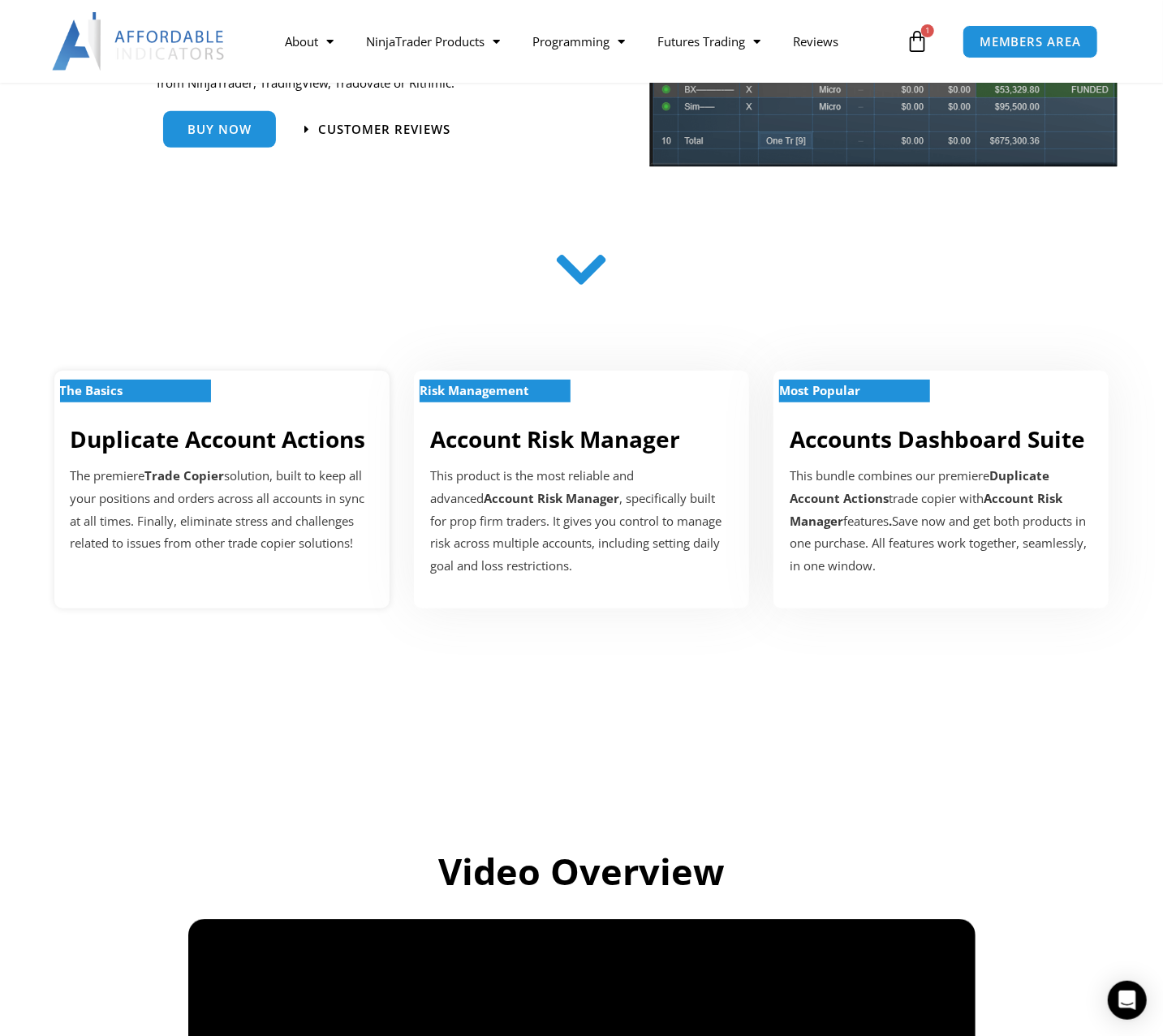
click at [214, 506] on p "The premiere Trade Copier solution, built to keep all your positions and orders…" at bounding box center [222, 510] width 303 height 90
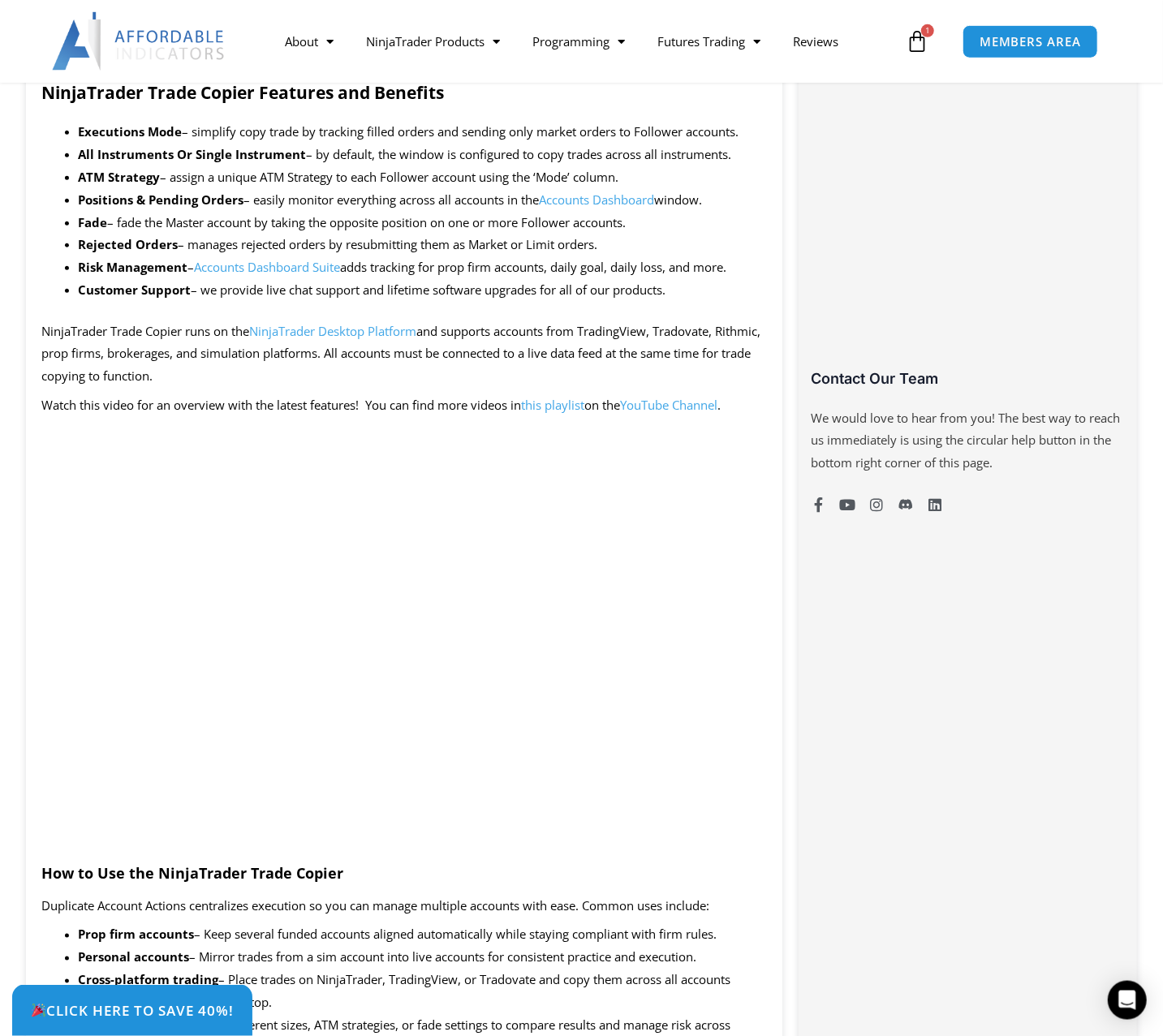
scroll to position [929, 0]
